Goal: Transaction & Acquisition: Purchase product/service

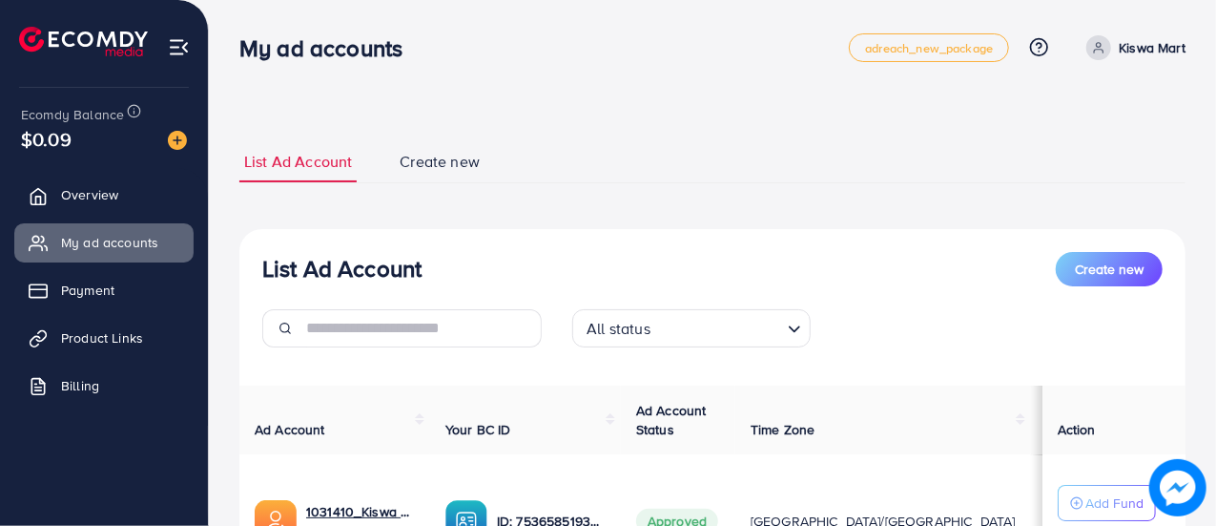
click at [169, 135] on img at bounding box center [177, 140] width 19 height 19
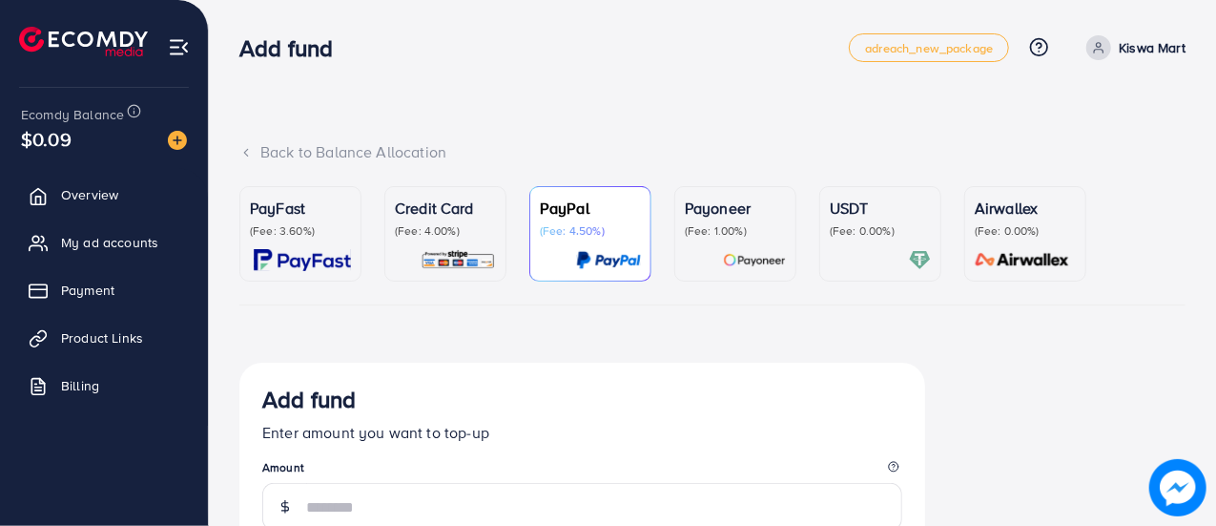
click at [890, 251] on div at bounding box center [880, 260] width 101 height 22
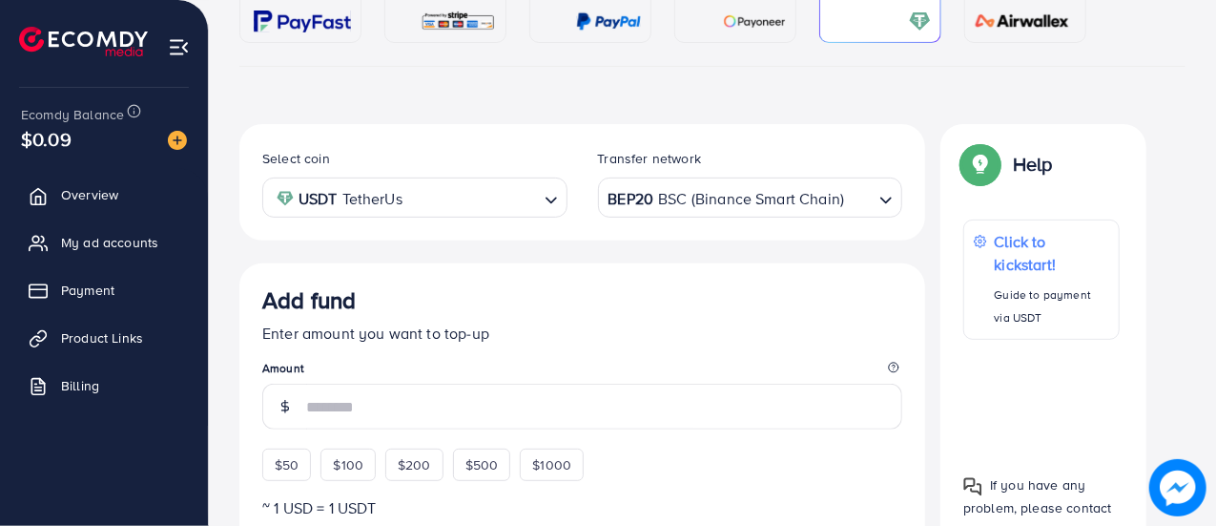
scroll to position [259, 0]
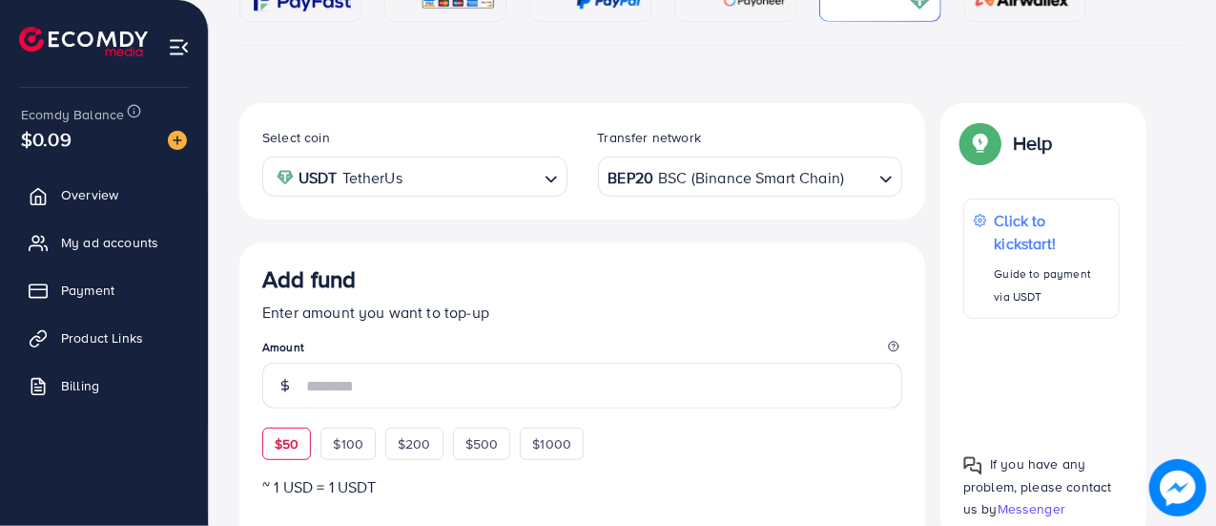
click at [282, 440] on span "$50" at bounding box center [287, 443] width 24 height 19
type input "**"
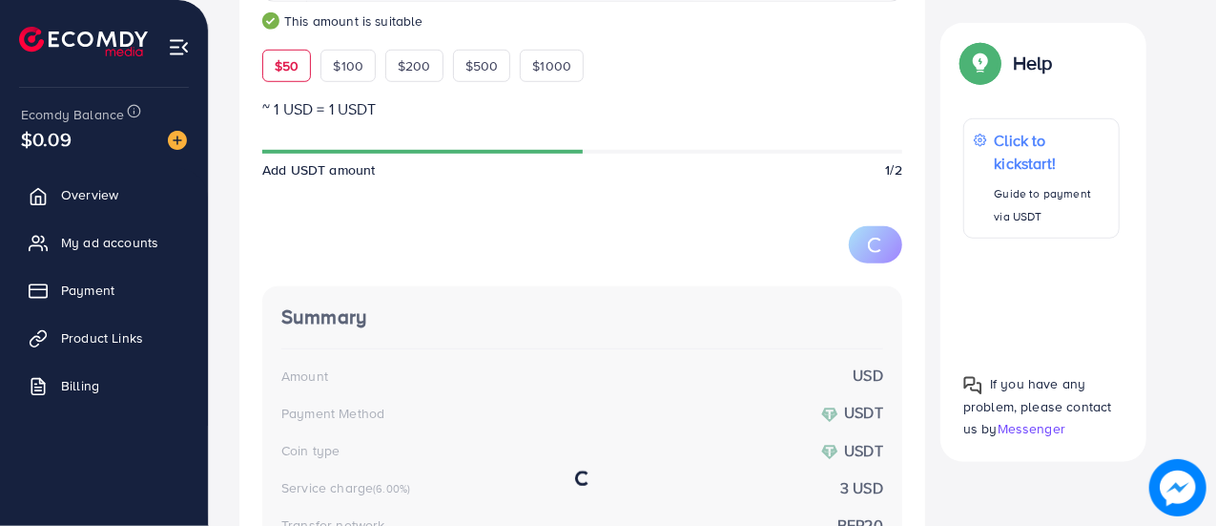
scroll to position [683, 0]
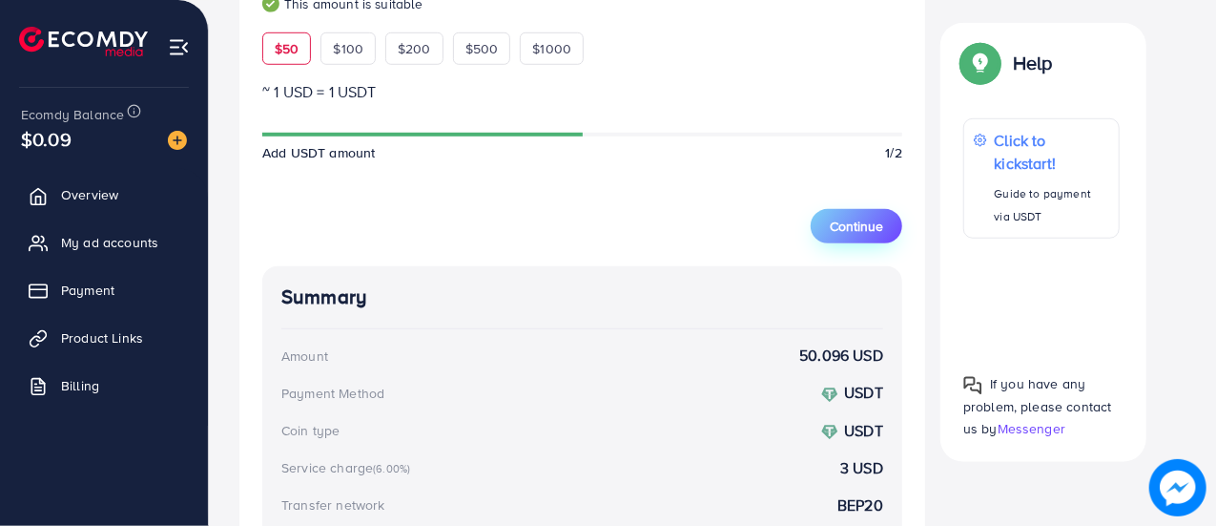
click at [874, 224] on span "Continue" at bounding box center [856, 226] width 53 height 19
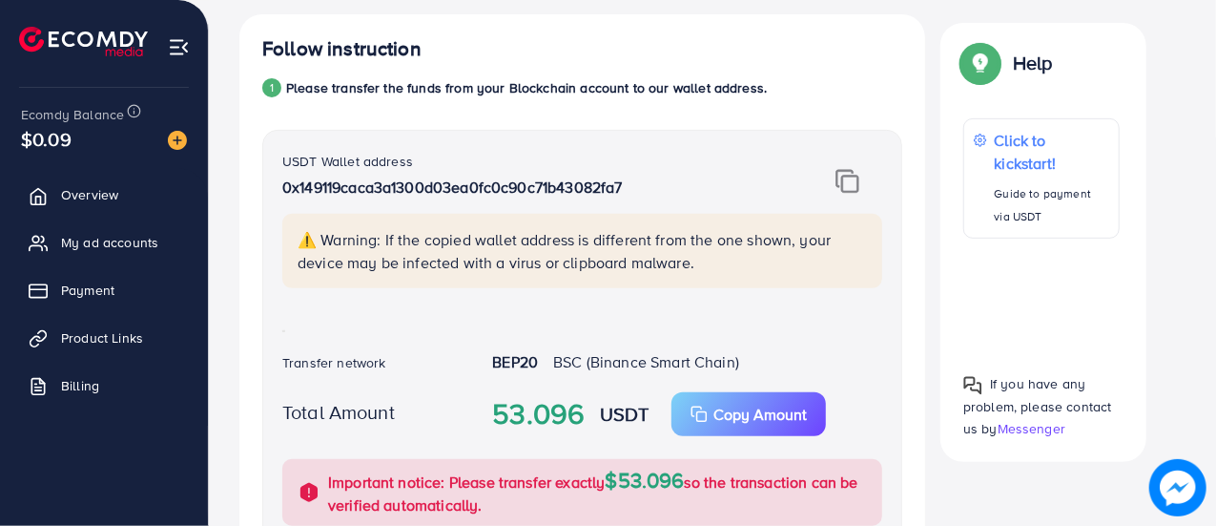
scroll to position [347, 0]
click at [850, 173] on img at bounding box center [848, 182] width 24 height 25
click at [769, 409] on p "Copy Amount" at bounding box center [760, 415] width 93 height 23
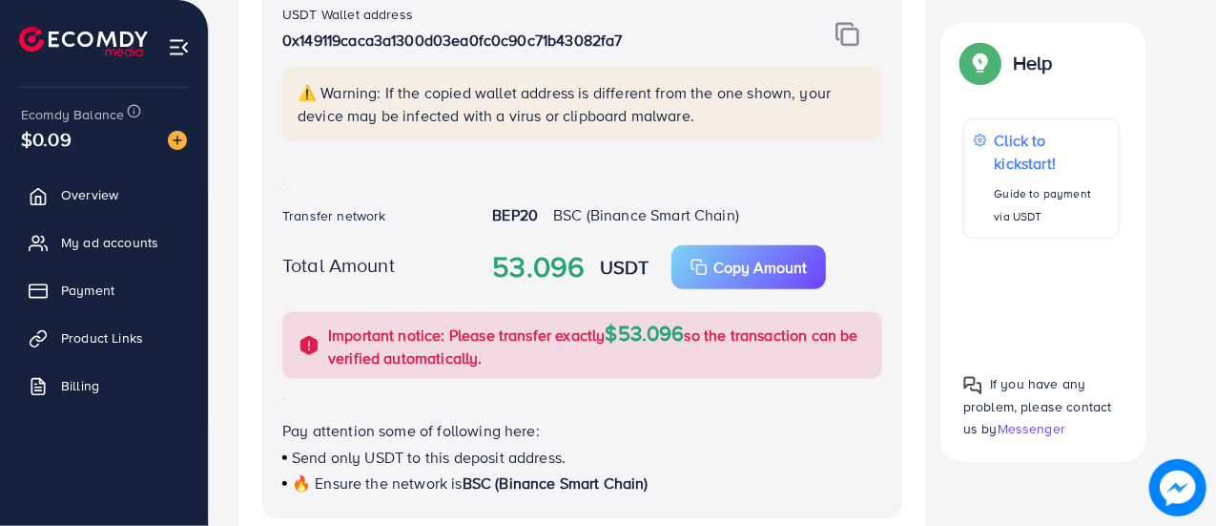
scroll to position [496, 0]
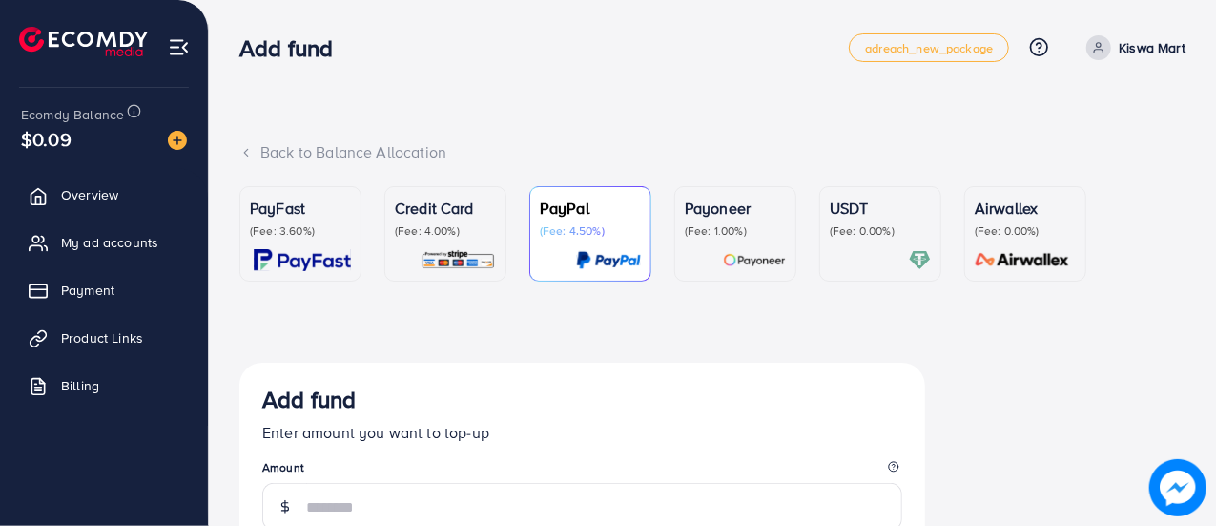
click at [866, 239] on div "USDT (Fee: 0.00%)" at bounding box center [880, 234] width 101 height 74
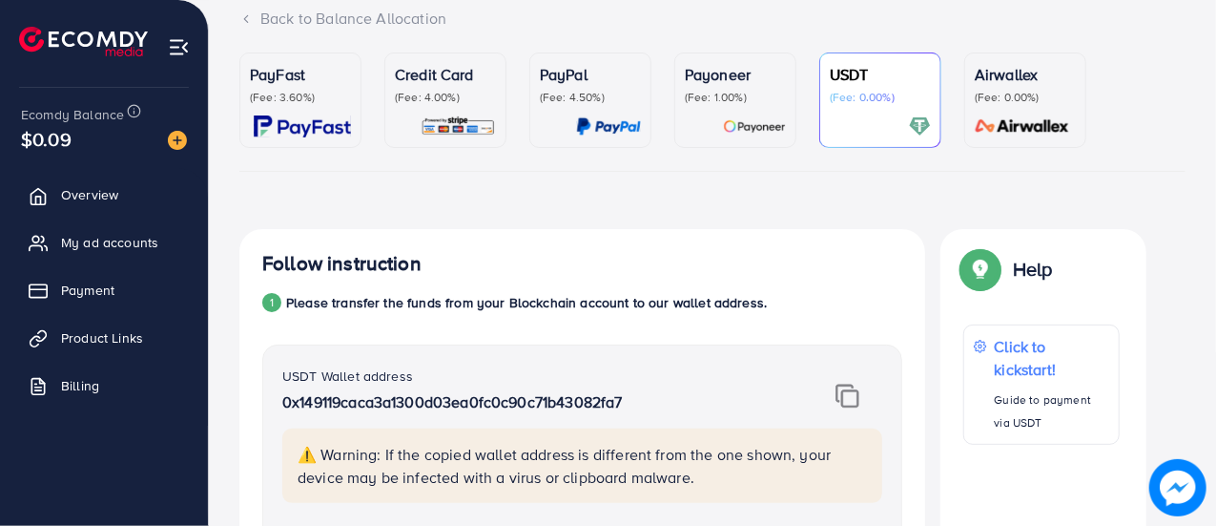
scroll to position [141, 0]
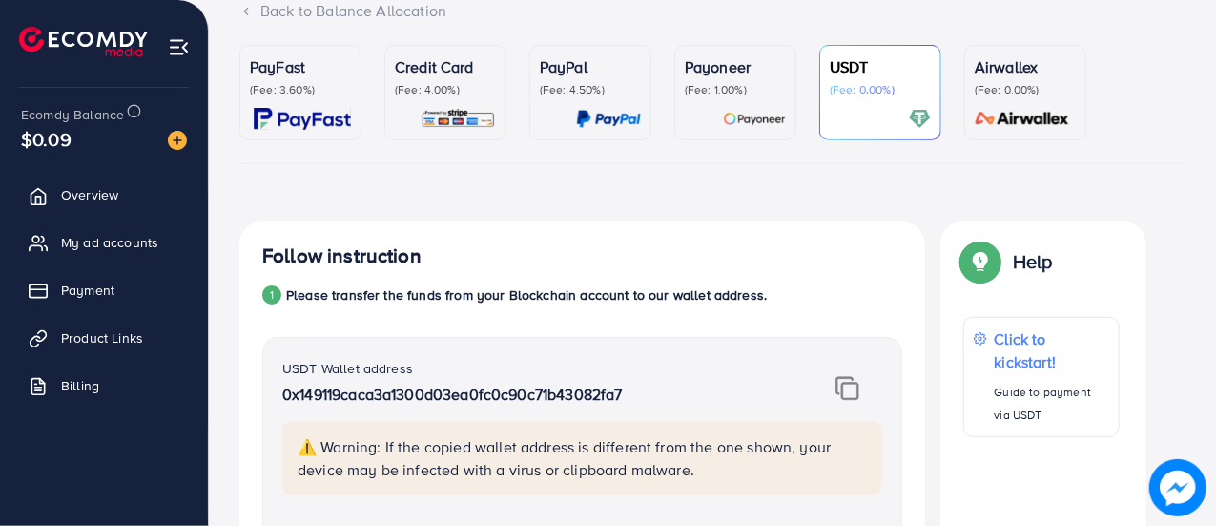
click at [176, 44] on img at bounding box center [179, 47] width 22 height 22
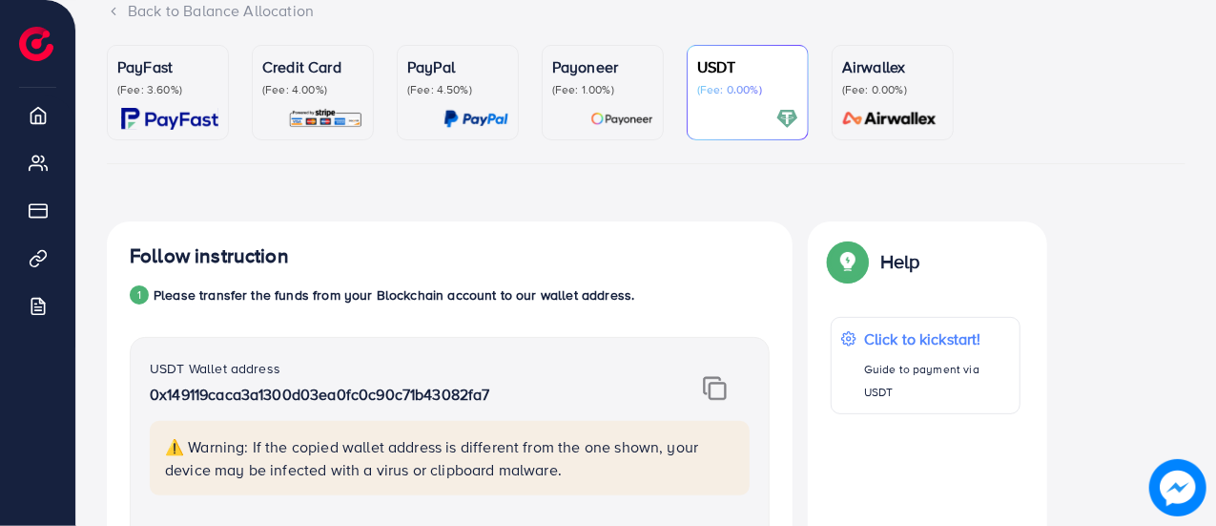
click at [176, 44] on div "Back to Balance Allocation" at bounding box center [646, 22] width 1079 height 45
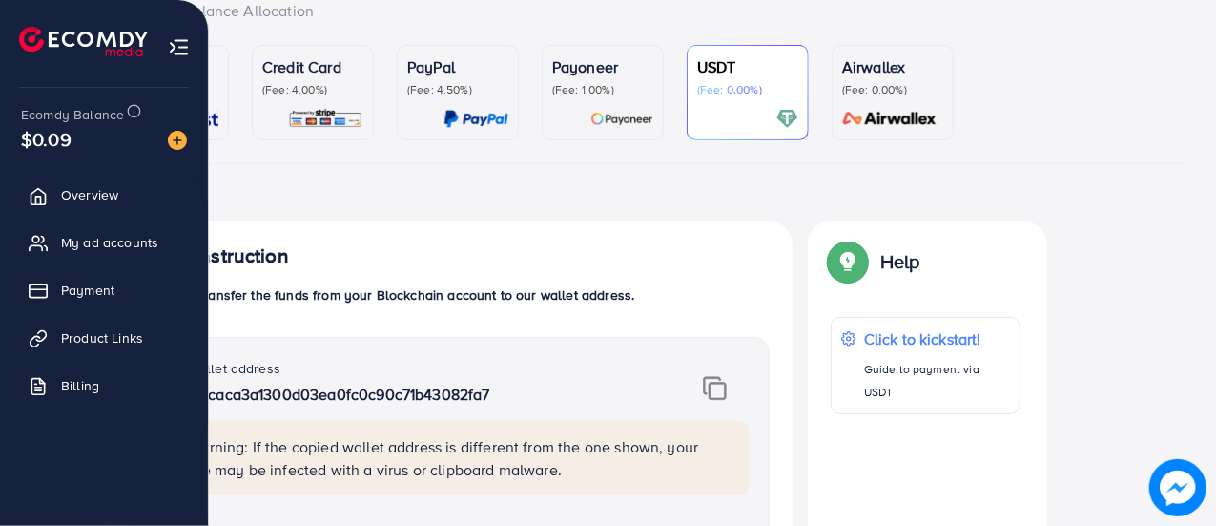
click at [34, 39] on img at bounding box center [83, 42] width 129 height 30
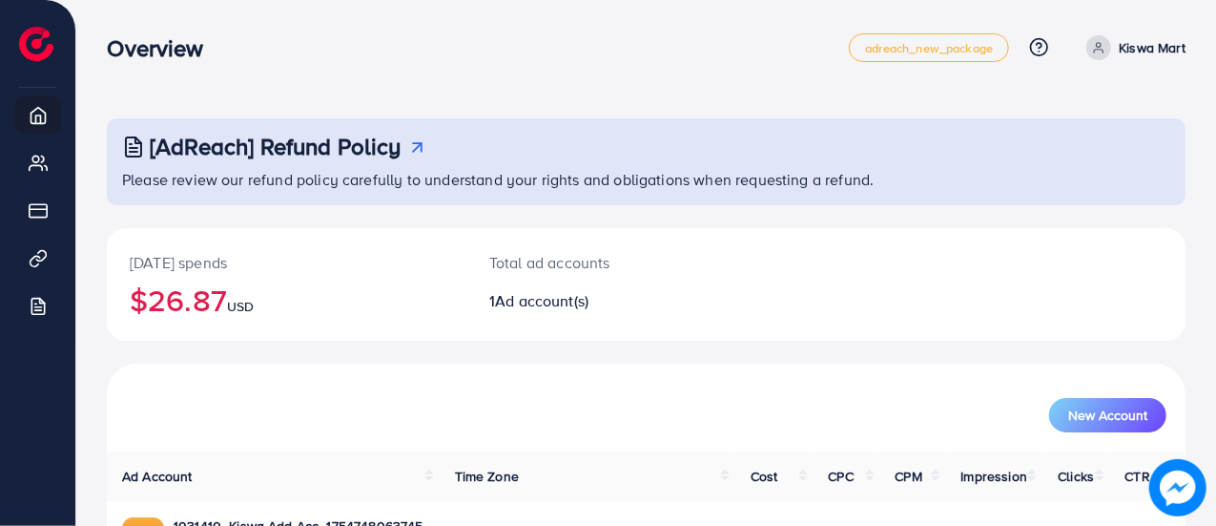
click at [1145, 39] on p "Kiswa Mart" at bounding box center [1152, 47] width 67 height 23
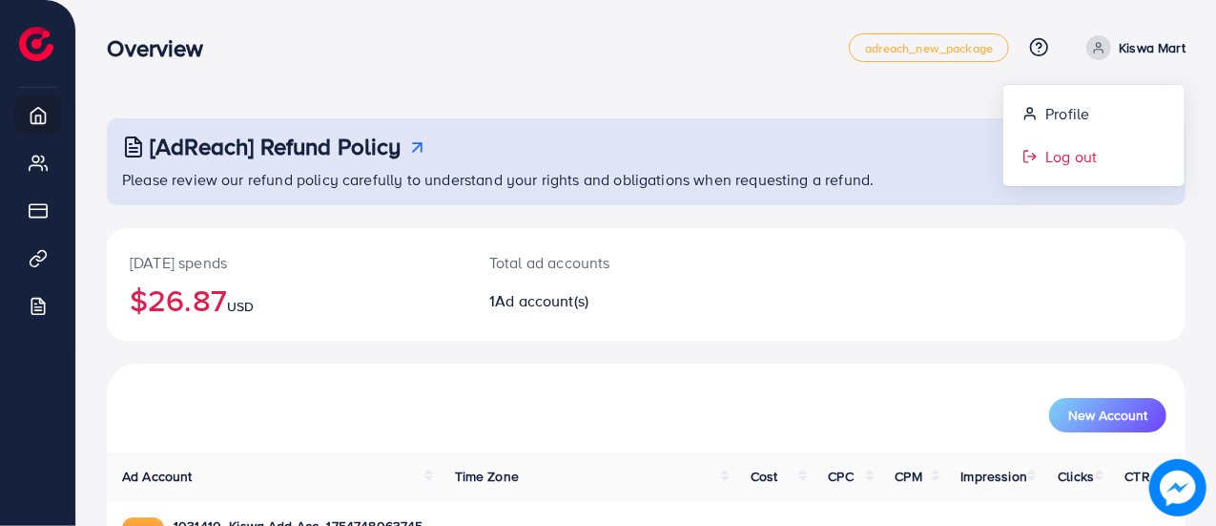
click at [1071, 158] on span "Log out" at bounding box center [1072, 156] width 52 height 23
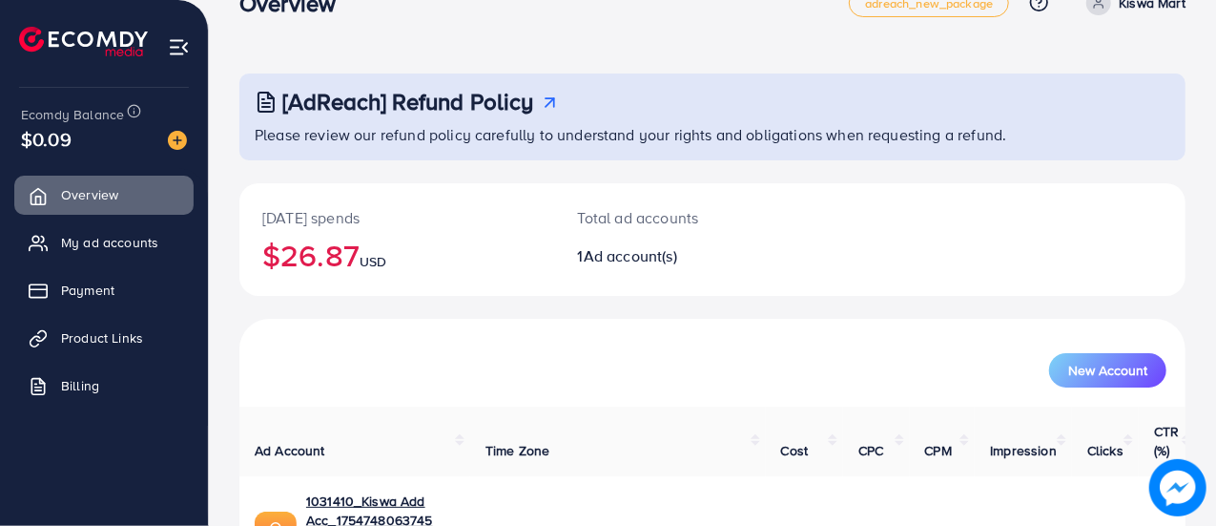
scroll to position [130, 0]
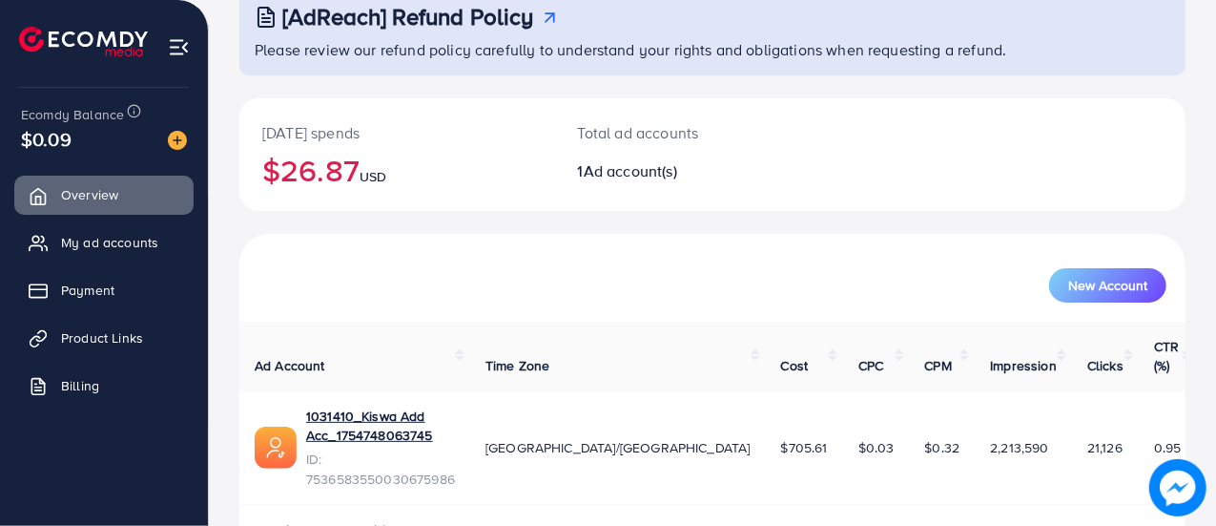
click at [176, 147] on img at bounding box center [177, 140] width 19 height 19
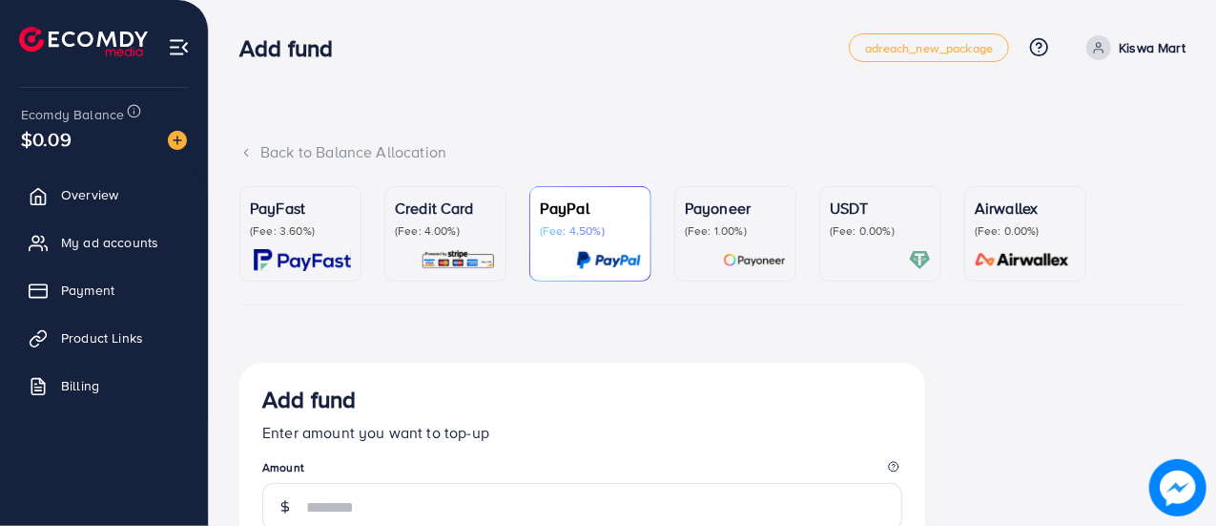
click at [870, 218] on p "USDT" at bounding box center [880, 208] width 101 height 23
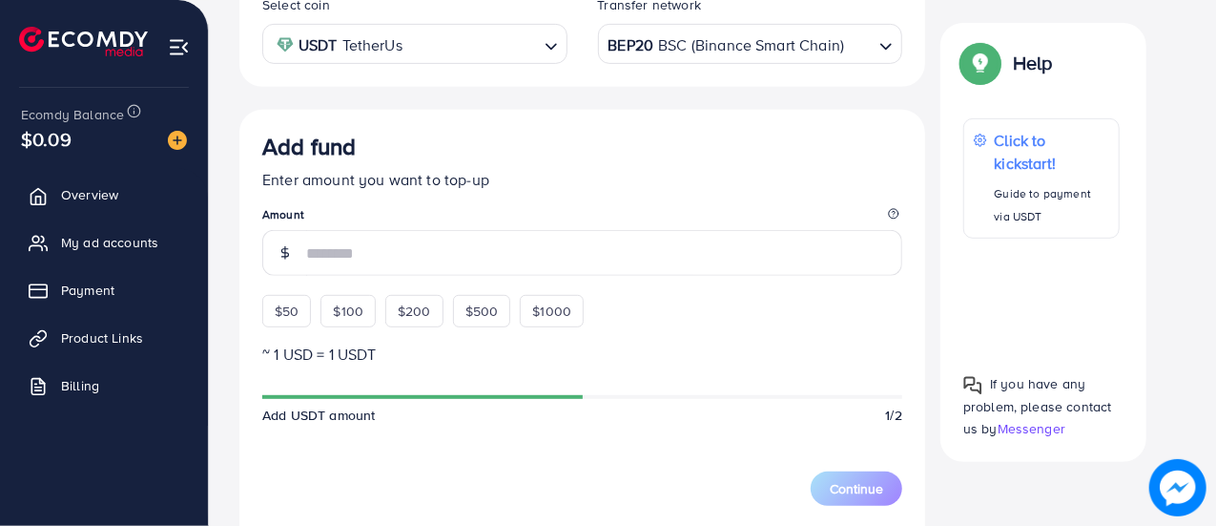
scroll to position [393, 0]
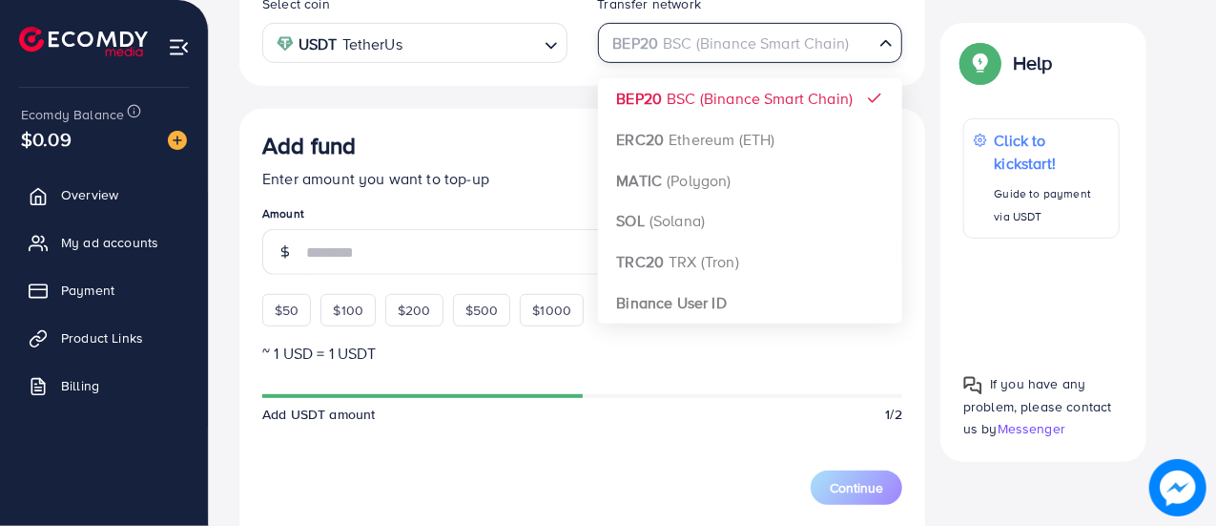
click at [868, 46] on input "Search for option" at bounding box center [740, 44] width 266 height 30
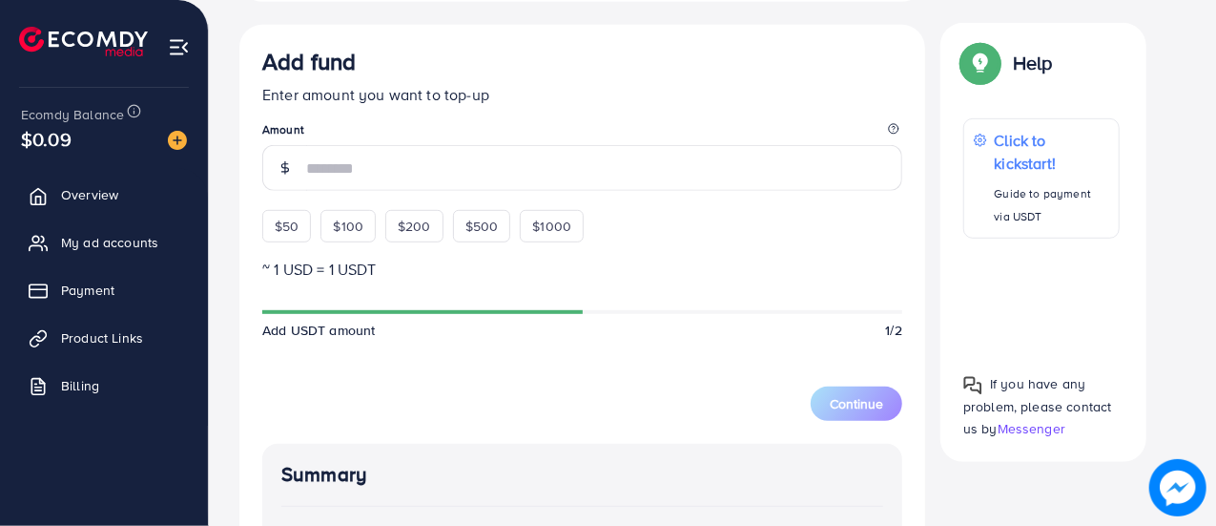
scroll to position [480, 0]
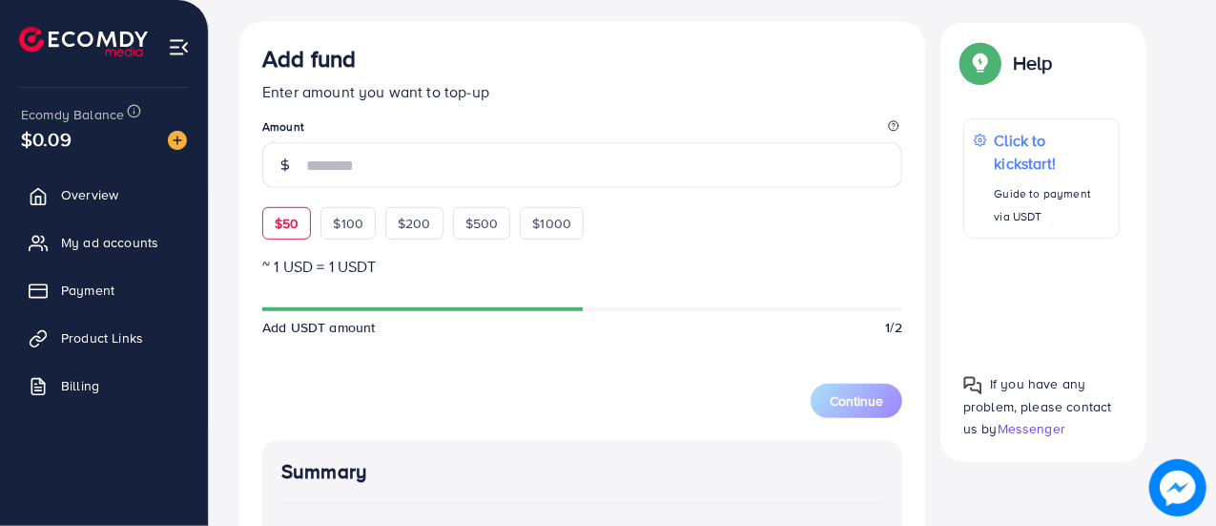
click at [288, 218] on span "$50" at bounding box center [287, 223] width 24 height 19
type input "**"
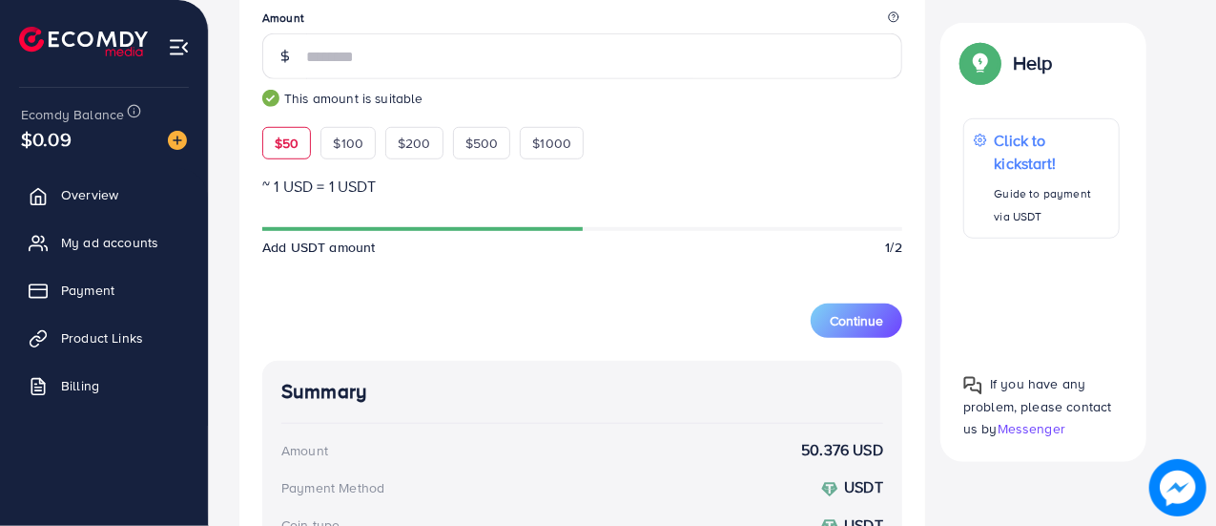
scroll to position [590, 0]
click at [879, 320] on span "Continue" at bounding box center [856, 319] width 53 height 19
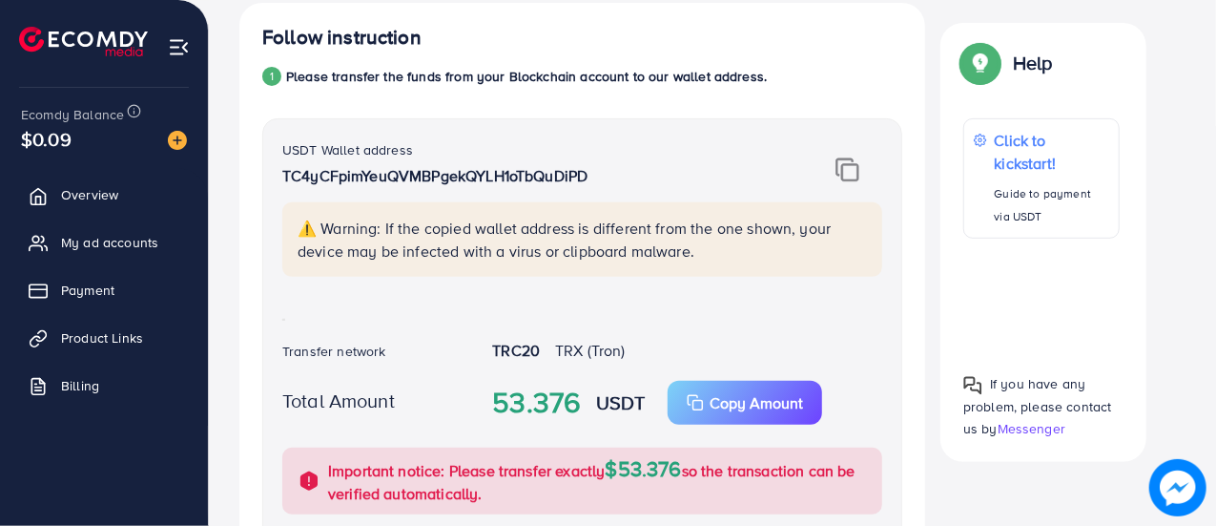
scroll to position [353, 0]
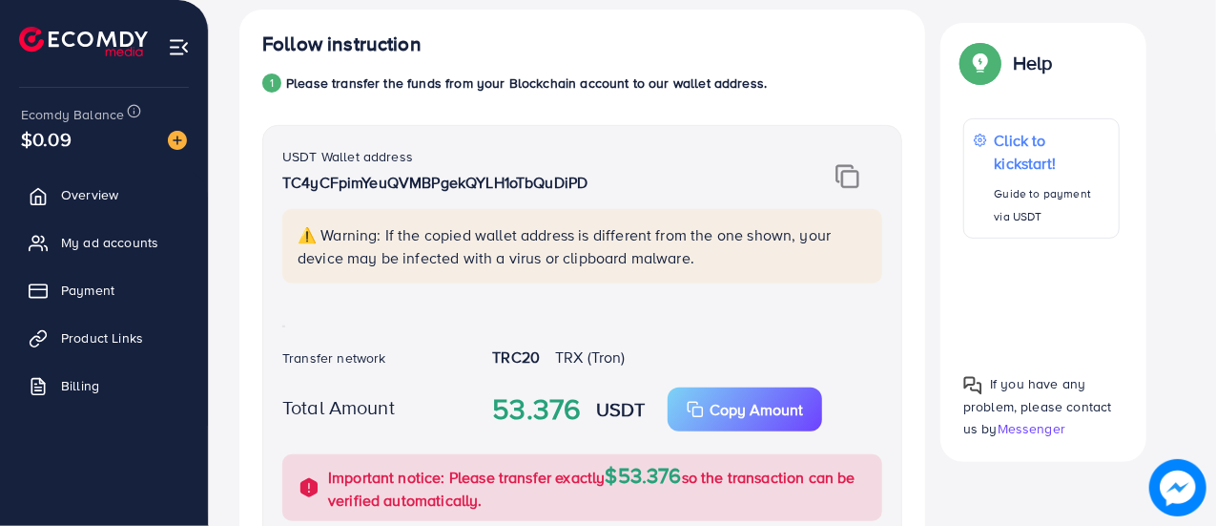
click at [845, 169] on img at bounding box center [848, 176] width 24 height 25
click at [756, 413] on p "Copy Amount" at bounding box center [756, 409] width 93 height 23
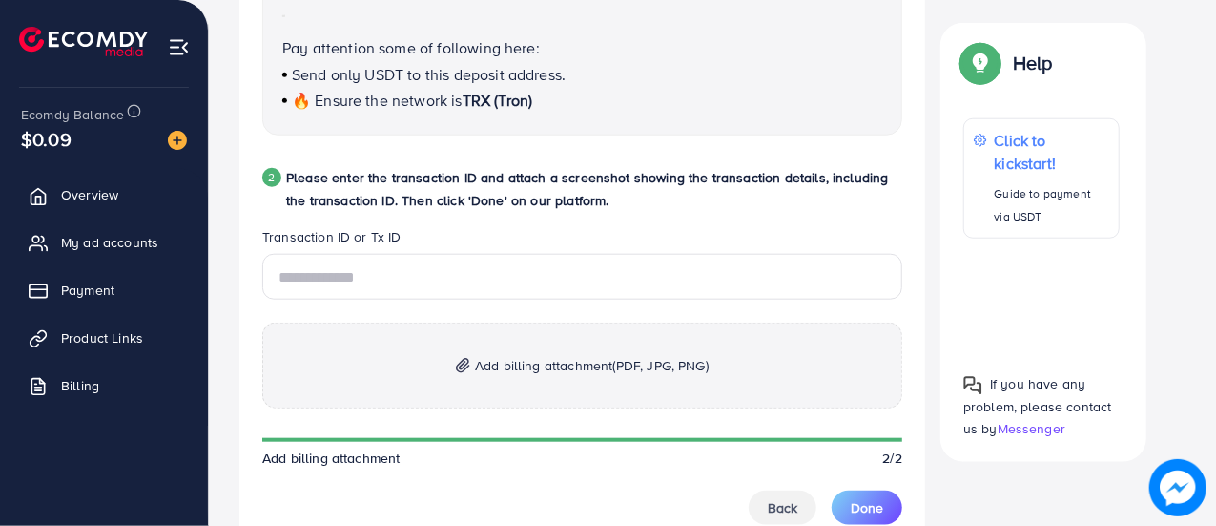
scroll to position [891, 0]
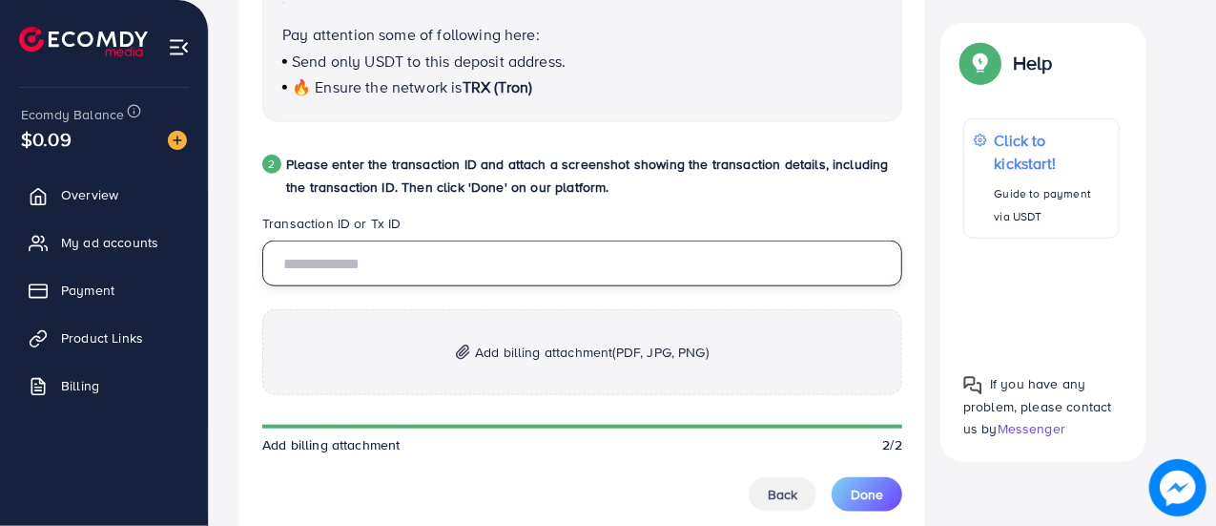
click at [477, 271] on input "text" at bounding box center [582, 263] width 640 height 46
paste input "**********"
type input "**********"
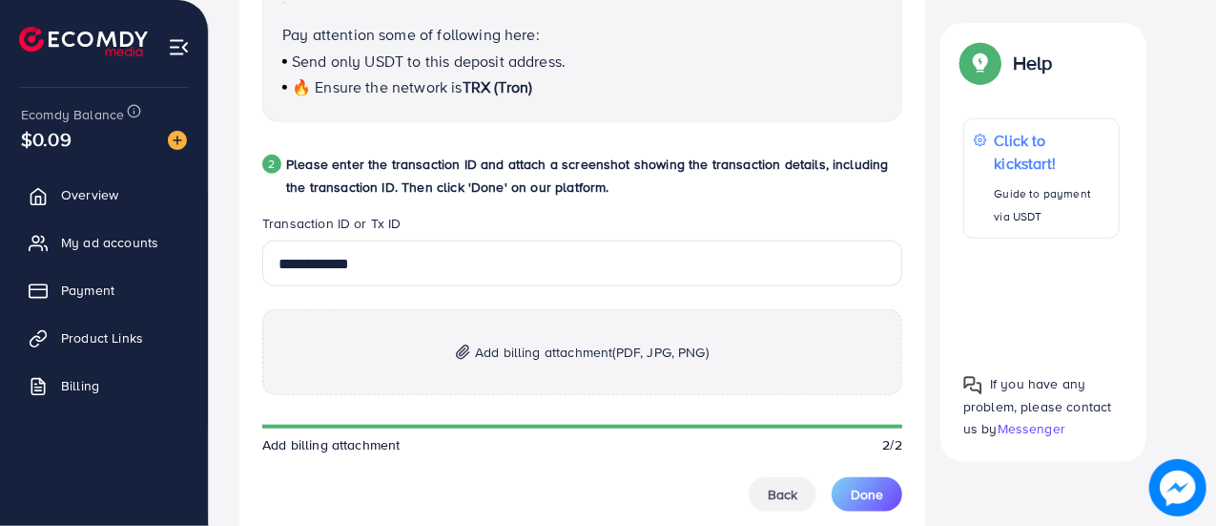
click at [457, 351] on img at bounding box center [463, 352] width 14 height 16
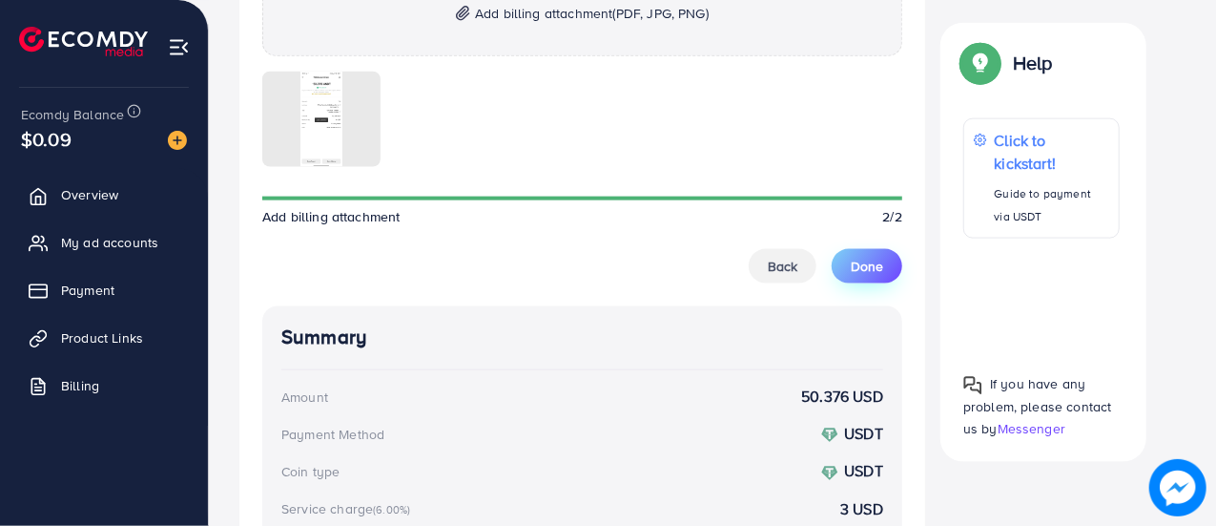
scroll to position [1234, 0]
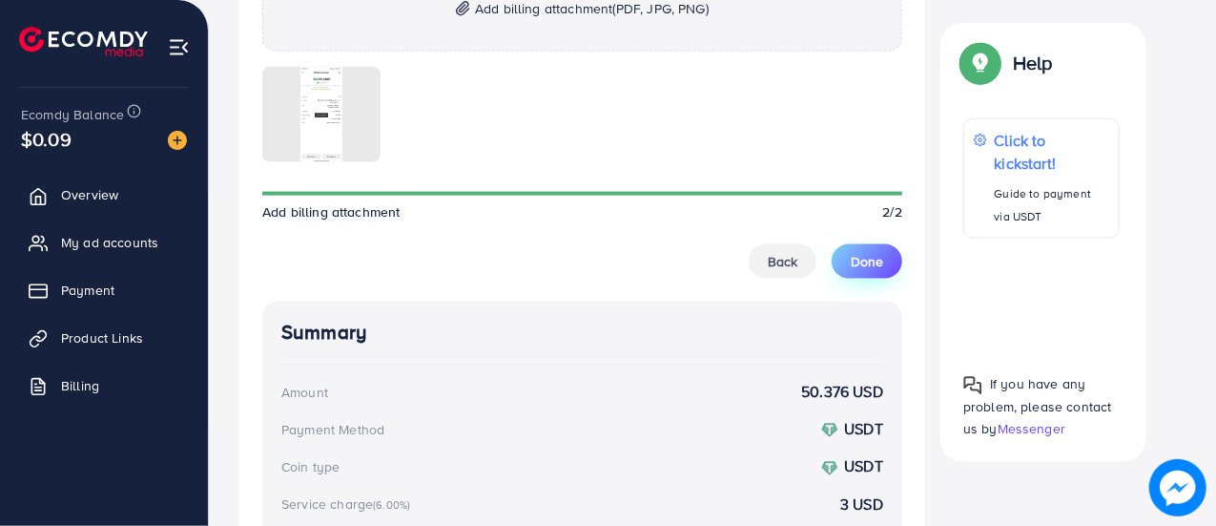
click at [859, 259] on span "Done" at bounding box center [867, 261] width 32 height 19
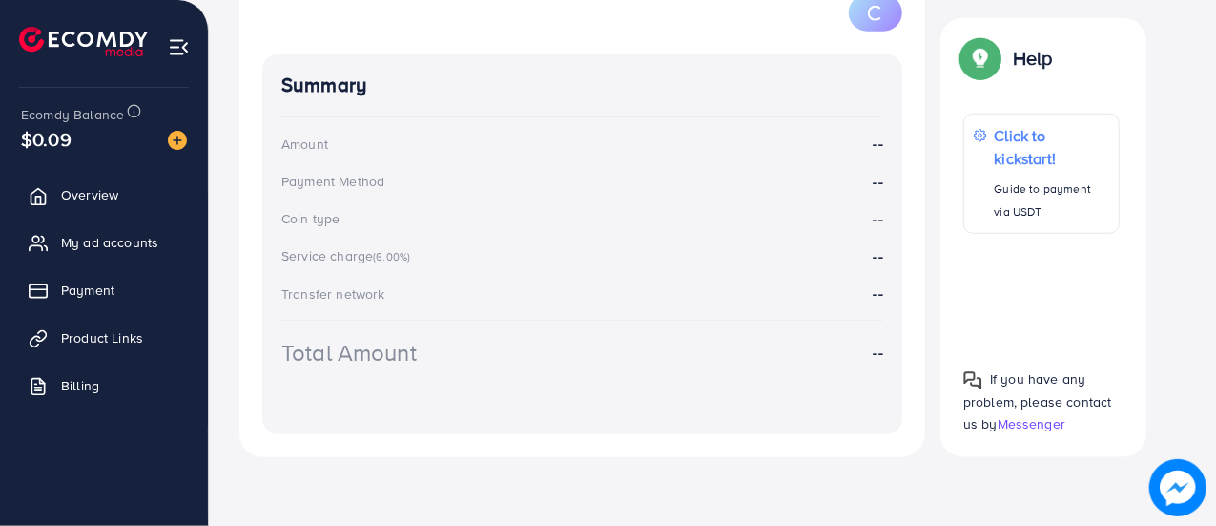
scroll to position [380, 0]
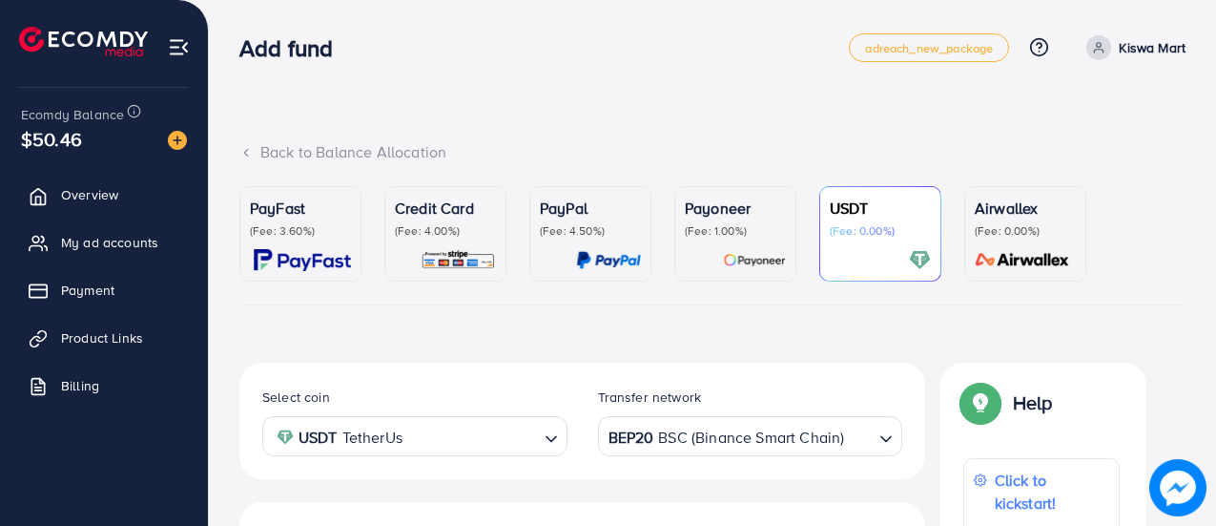
scroll to position [380, 0]
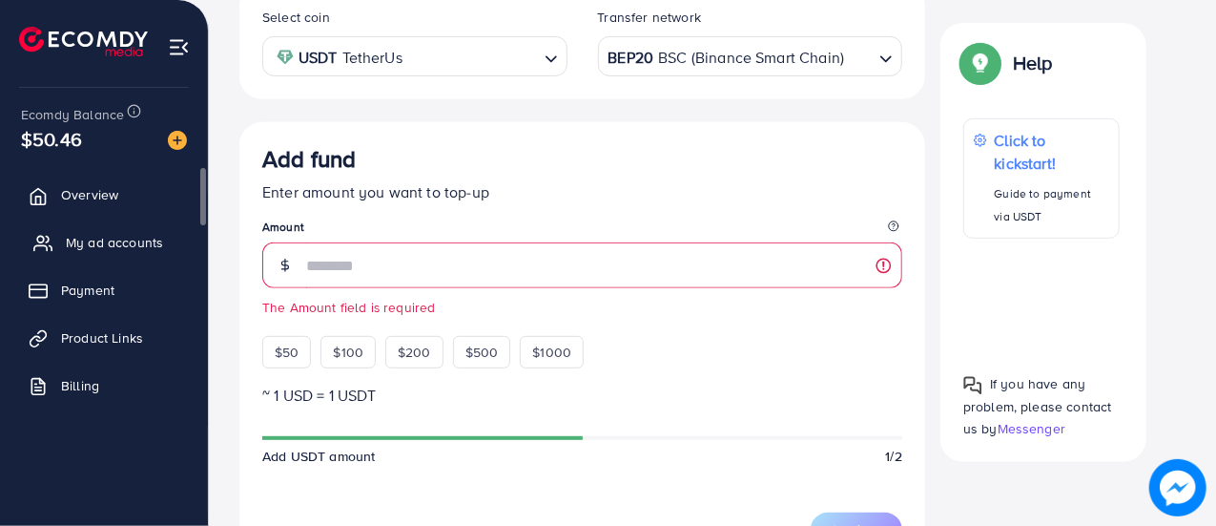
click at [86, 250] on span "My ad accounts" at bounding box center [114, 242] width 97 height 19
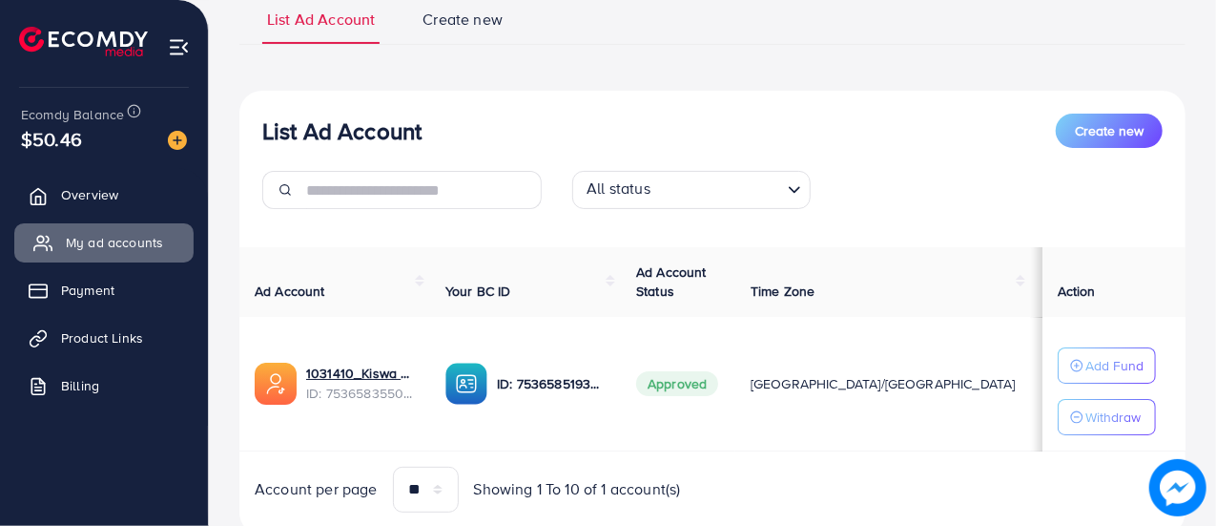
scroll to position [155, 0]
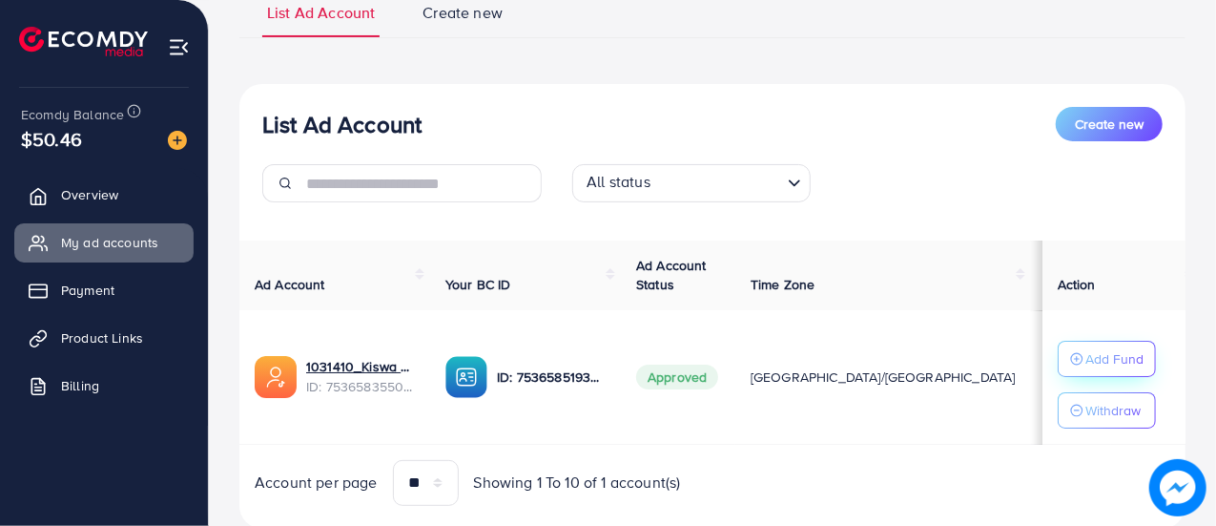
click at [1091, 352] on p "Add Fund" at bounding box center [1115, 358] width 58 height 23
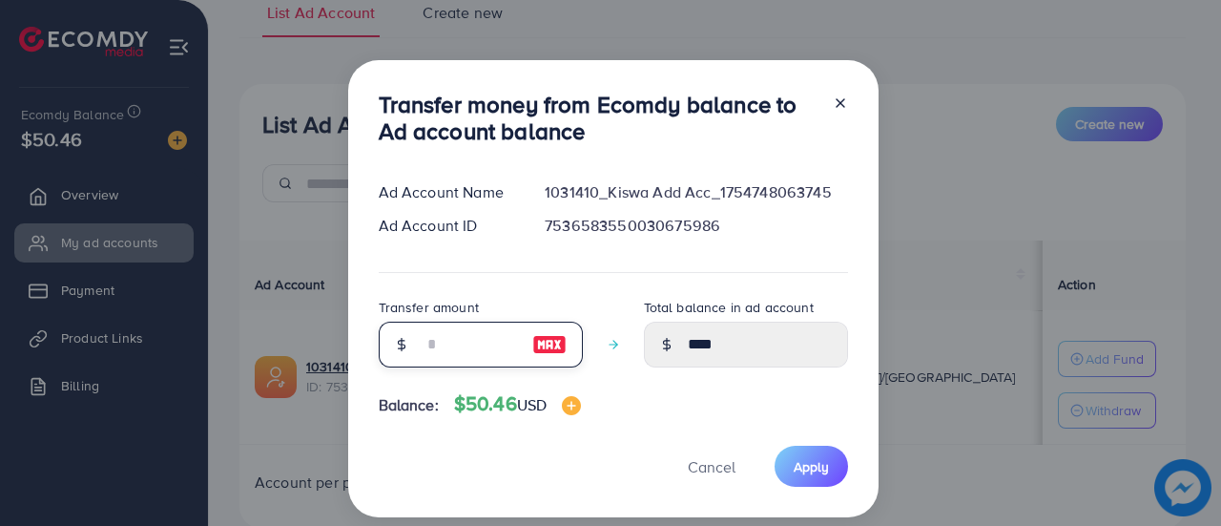
click at [462, 339] on input "number" at bounding box center [470, 344] width 95 height 46
type input "*"
type input "****"
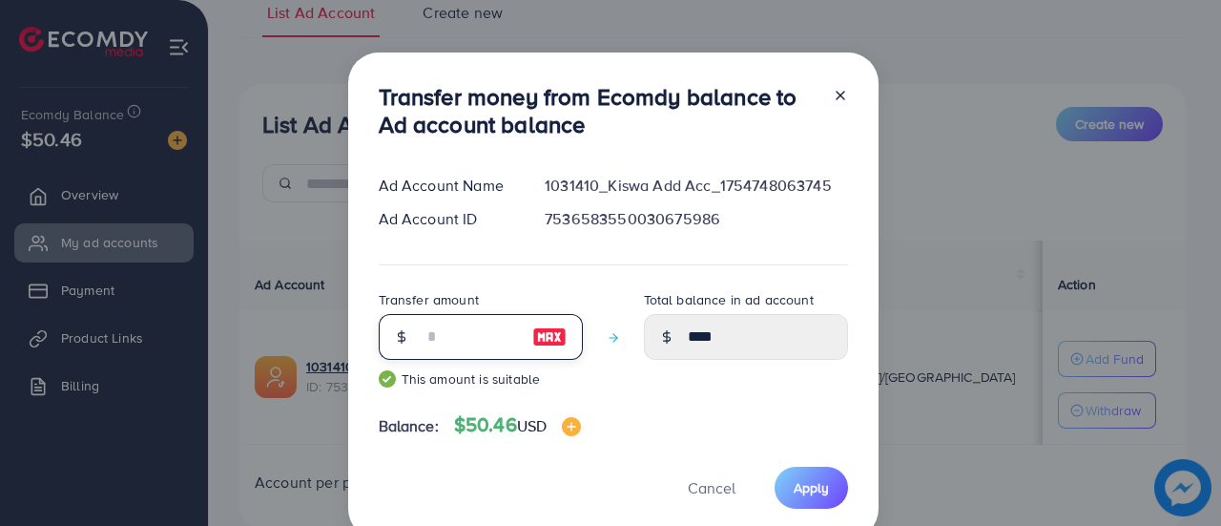
type input "**"
type input "*****"
type input "**"
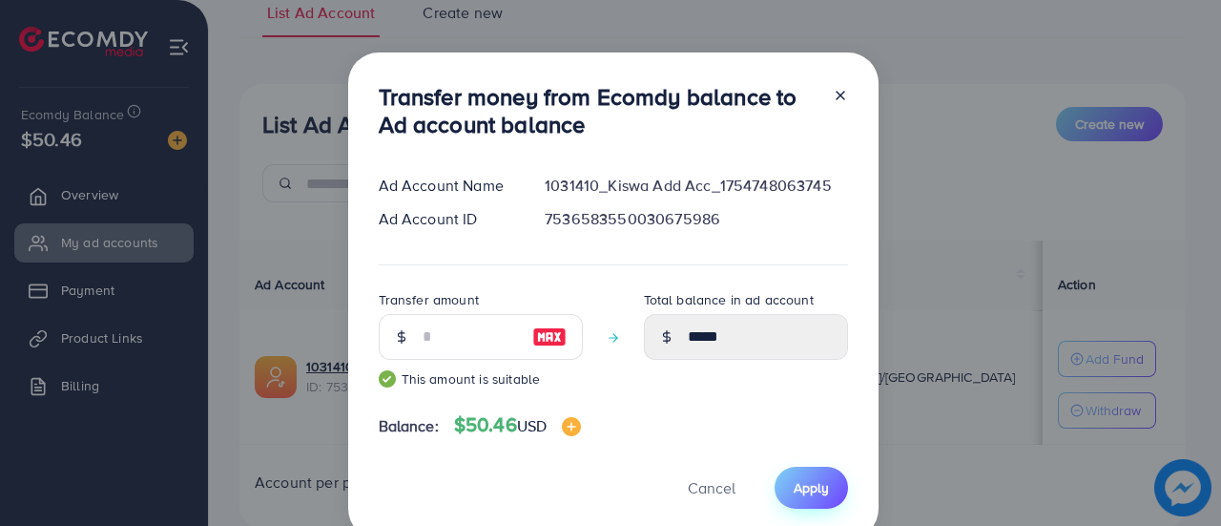
click at [816, 487] on span "Apply" at bounding box center [811, 487] width 35 height 19
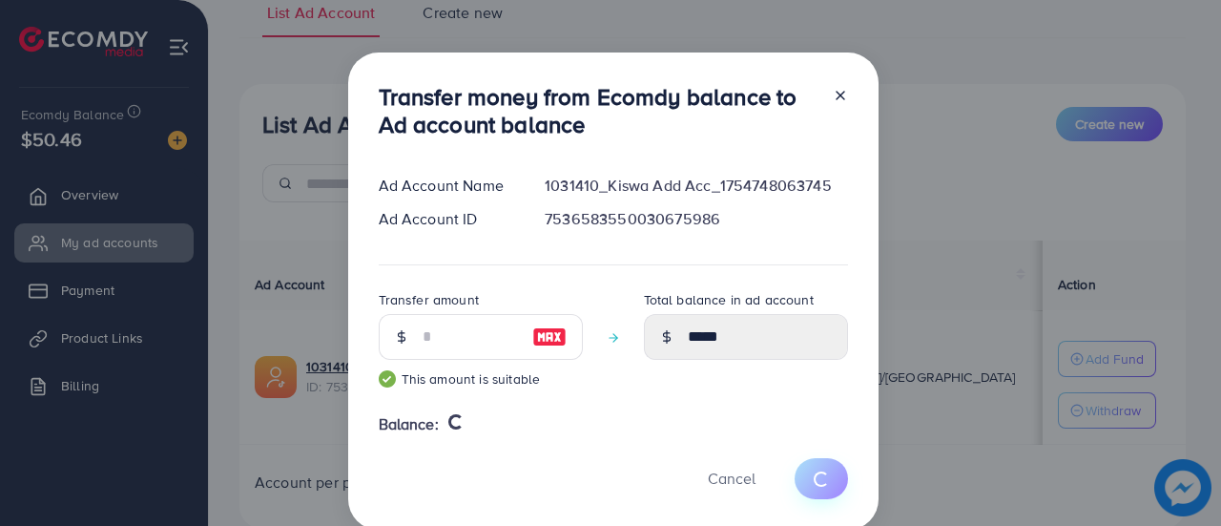
type input "****"
